Goal: Transaction & Acquisition: Subscribe to service/newsletter

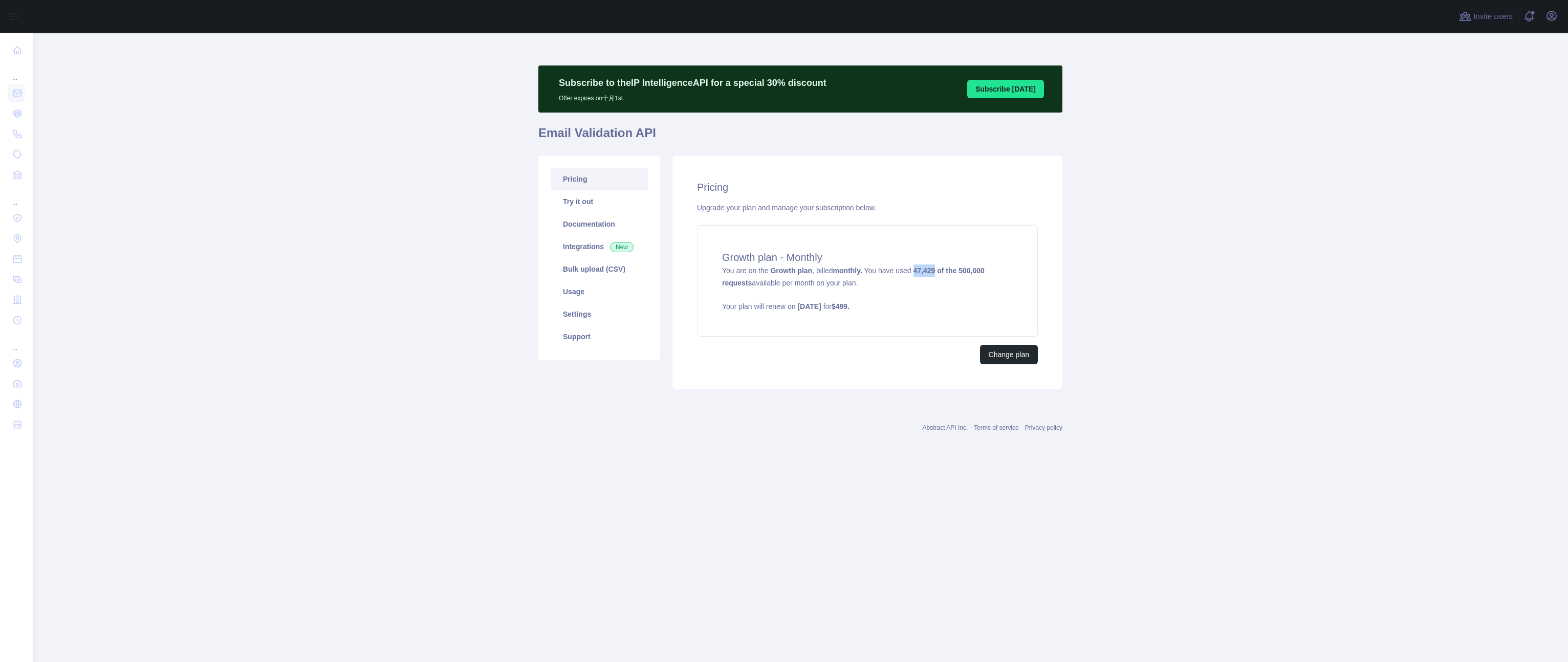
click at [945, 273] on strong "47,429 of the 500,000 requests" at bounding box center [853, 276] width 263 height 20
drag, startPoint x: 922, startPoint y: 270, endPoint x: 945, endPoint y: 273, distance: 23.2
click at [945, 273] on strong "47,429 of the 500,000 requests" at bounding box center [853, 276] width 263 height 20
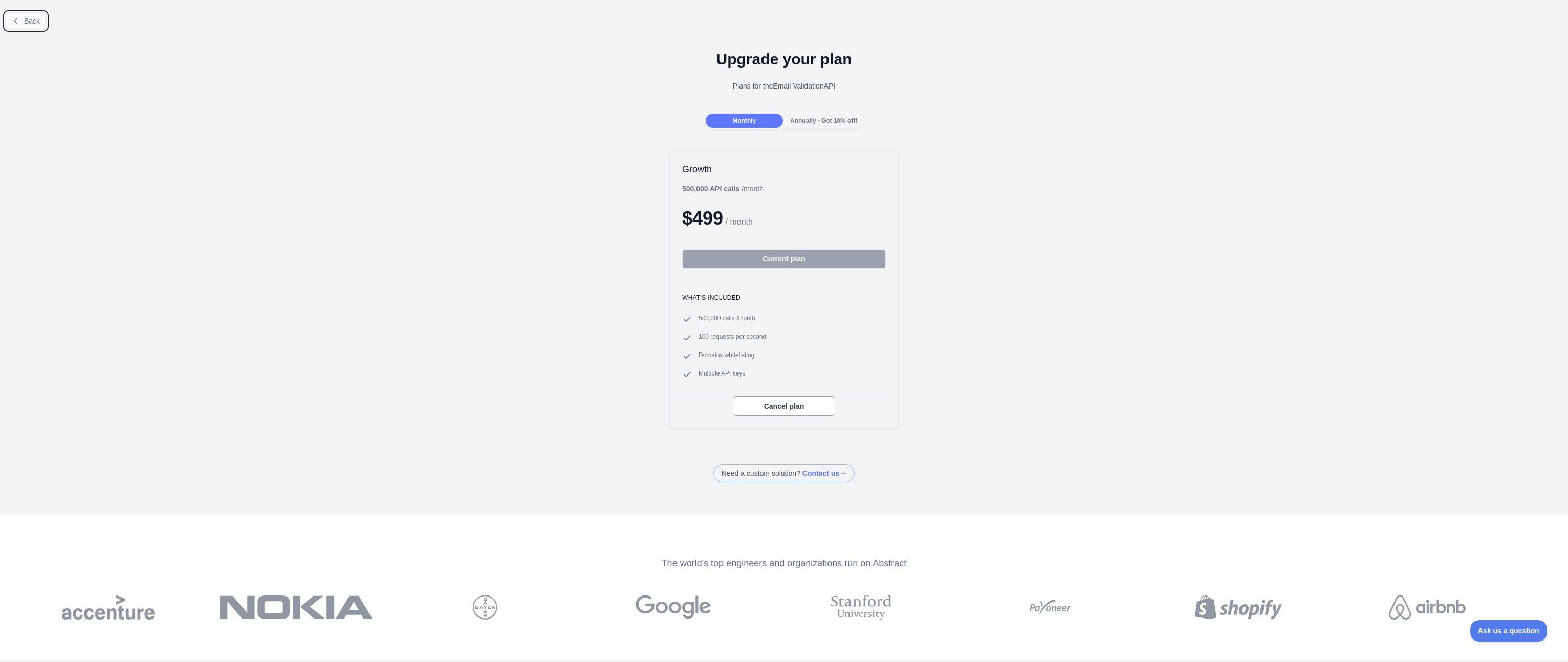
click at [31, 22] on span "Back" at bounding box center [32, 21] width 16 height 9
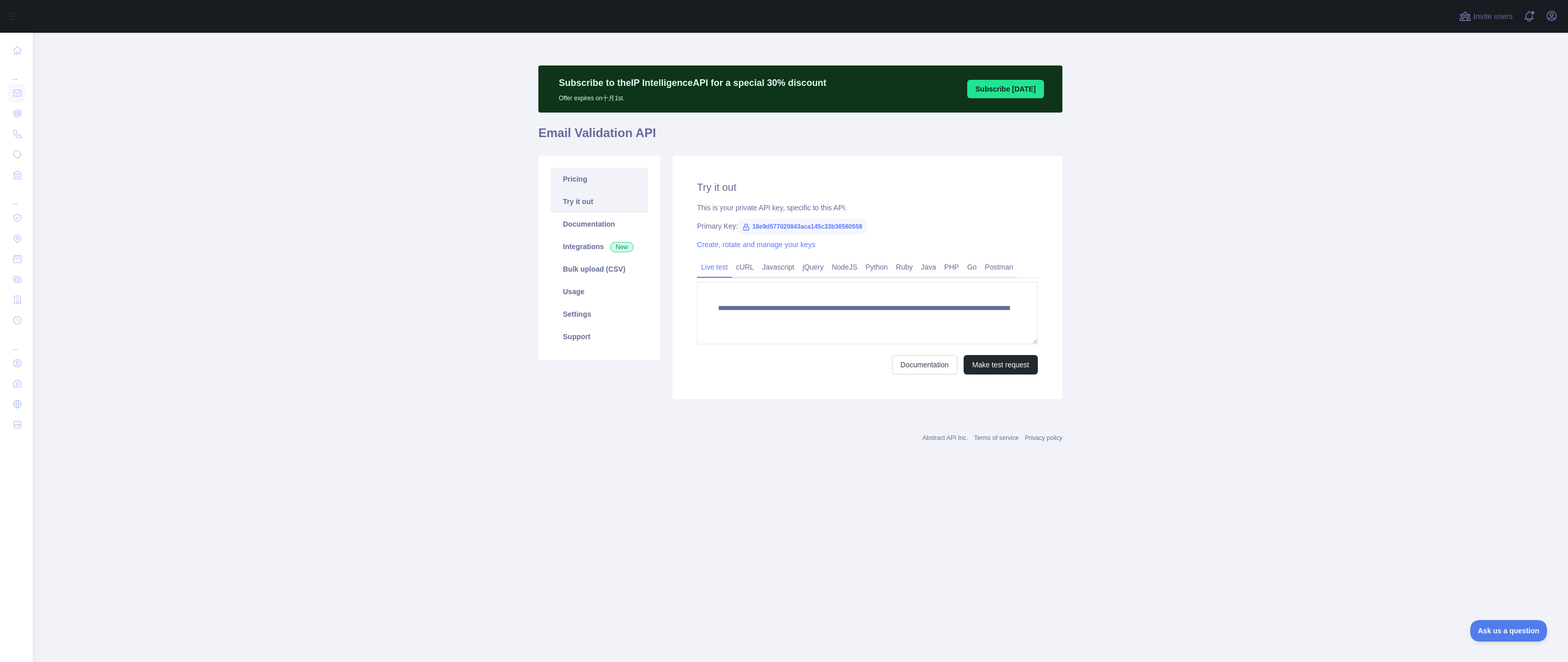
click at [589, 180] on link "Pricing" at bounding box center [599, 178] width 97 height 22
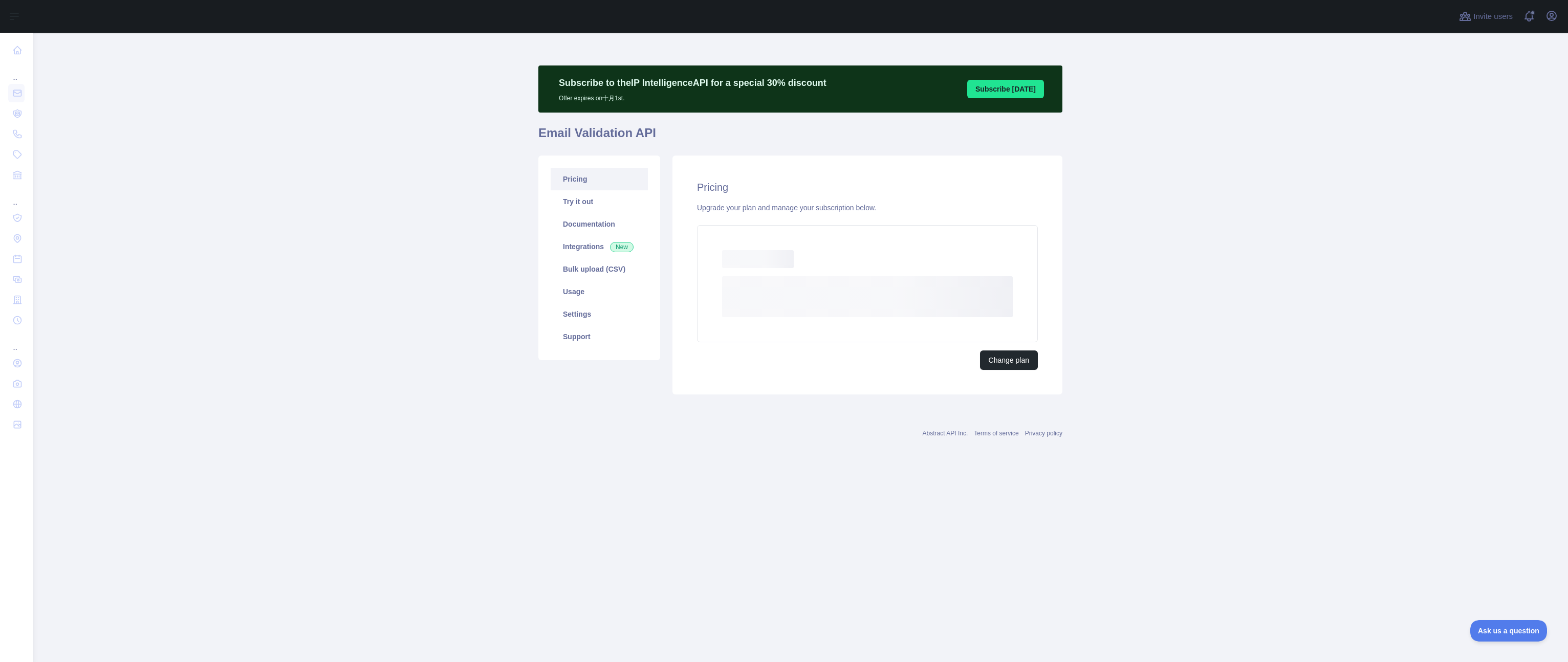
click at [446, 265] on main "Subscribe to the IP Intelligence API for a special 30 % discount Offer expires …" at bounding box center [800, 347] width 1535 height 629
click at [204, 151] on main "Subscribe to the IP Intelligence API for a special 30 % discount Offer expires …" at bounding box center [800, 347] width 1535 height 629
drag, startPoint x: 418, startPoint y: 393, endPoint x: 584, endPoint y: 204, distance: 251.5
click at [421, 391] on main "Subscribe to the IP Intelligence API for a special 30 % discount Offer expires …" at bounding box center [800, 347] width 1535 height 629
click at [387, 300] on main "Subscribe to the IP Intelligence API for a special 30 % discount Offer expires …" at bounding box center [800, 347] width 1535 height 629
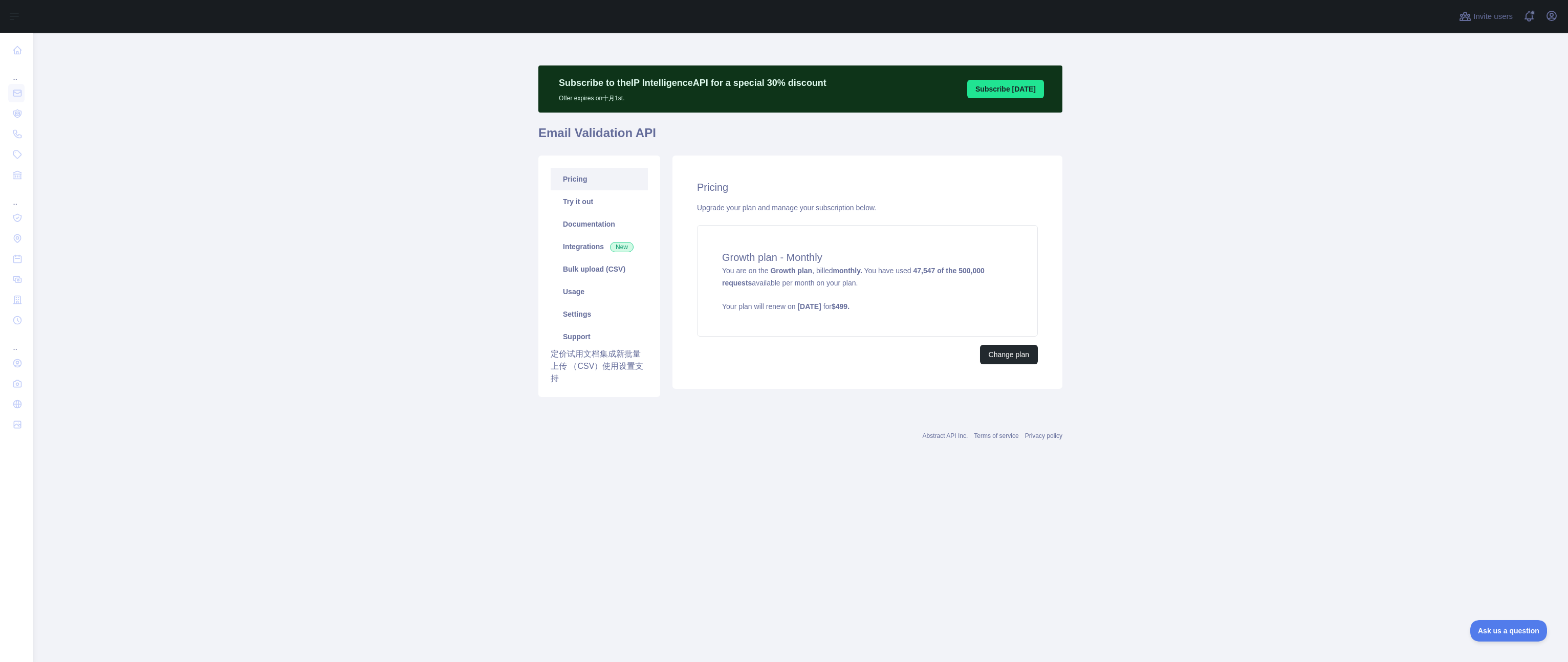
click at [1242, 346] on main "Subscribe to the IP Intelligence API for a special 30 % discount Offer expires …" at bounding box center [800, 347] width 1535 height 629
